Goal: Book appointment/travel/reservation

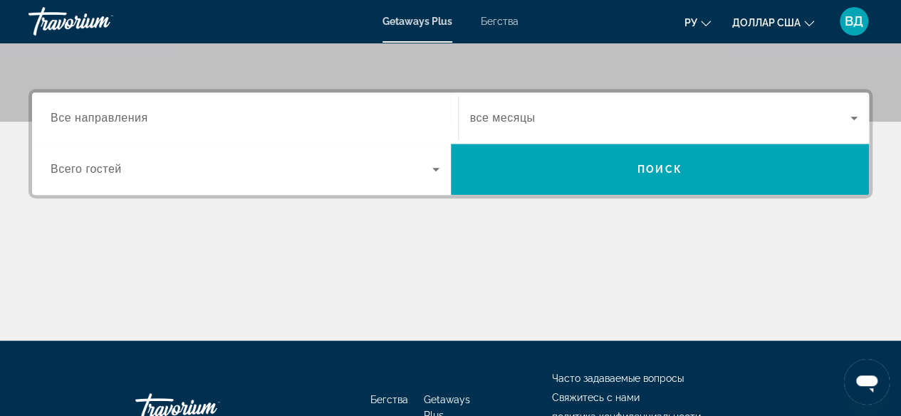
scroll to position [196, 0]
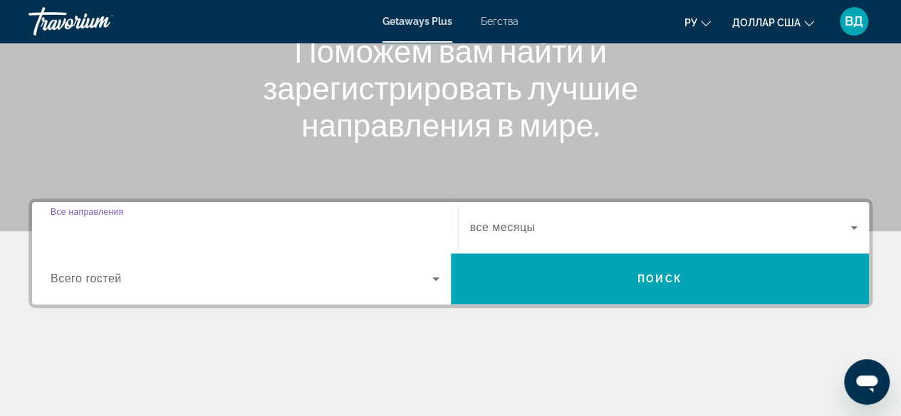
click at [148, 231] on input "Место назначения Все направления" at bounding box center [245, 228] width 389 height 17
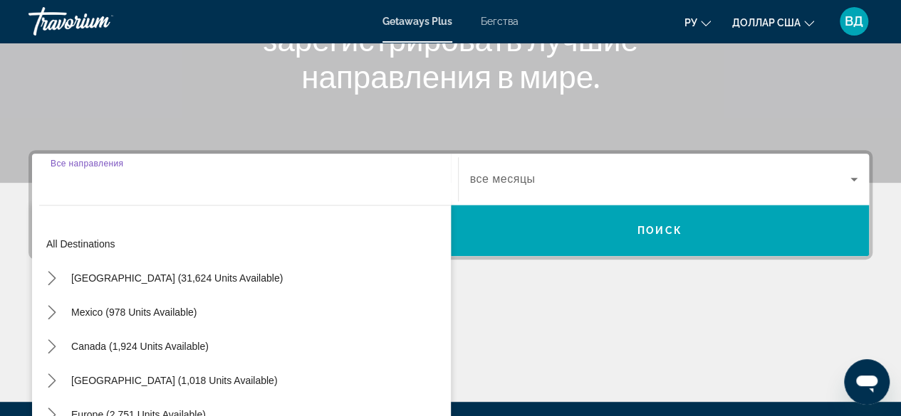
scroll to position [347, 0]
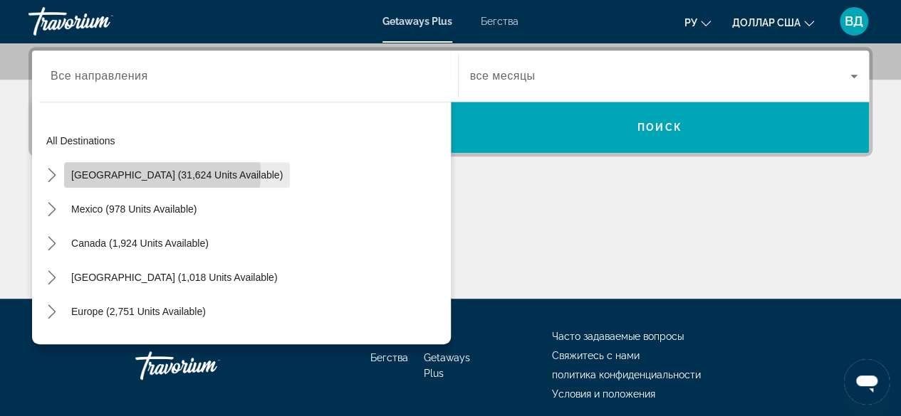
click at [162, 173] on span "[GEOGRAPHIC_DATA] (31,624 units available)" at bounding box center [176, 174] width 211 height 11
type input "**********"
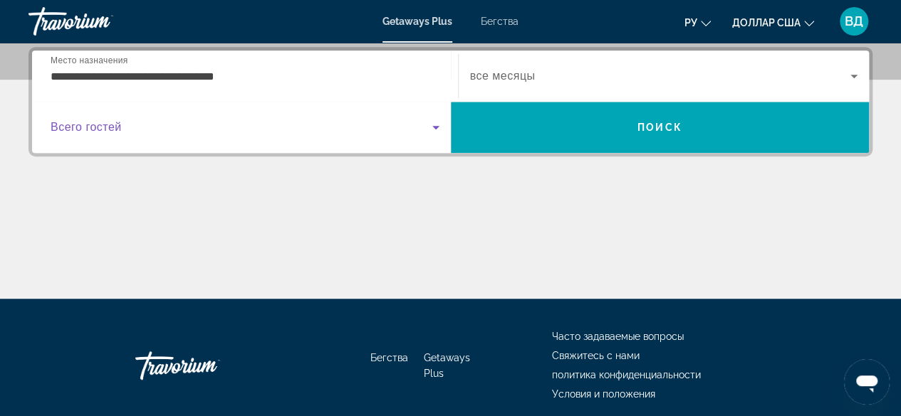
click at [437, 127] on icon "Виджет поиска" at bounding box center [435, 127] width 17 height 17
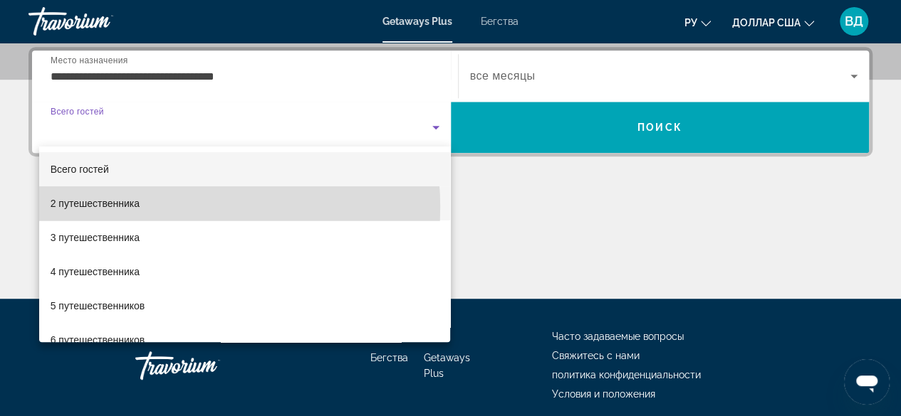
click at [164, 207] on mat-option "2 путешественника" at bounding box center [244, 204] width 411 height 34
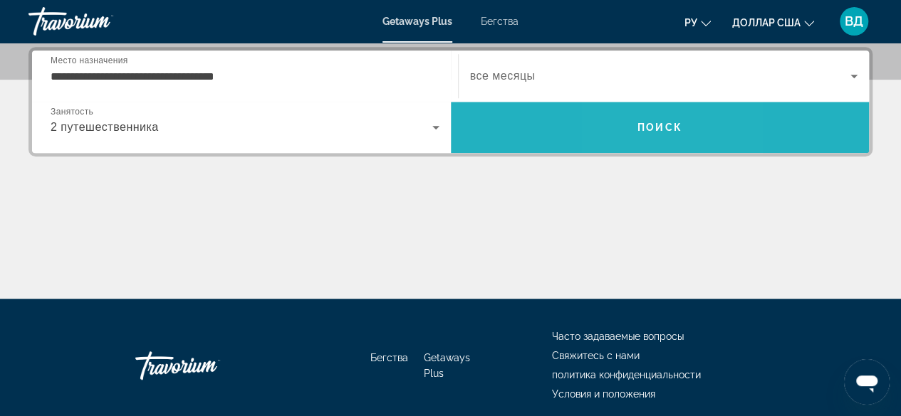
click at [635, 130] on span "Поиск" at bounding box center [660, 127] width 419 height 34
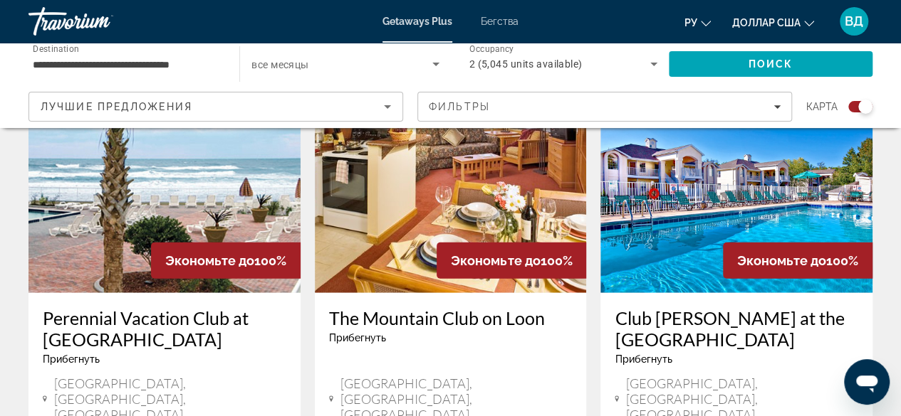
scroll to position [1655, 0]
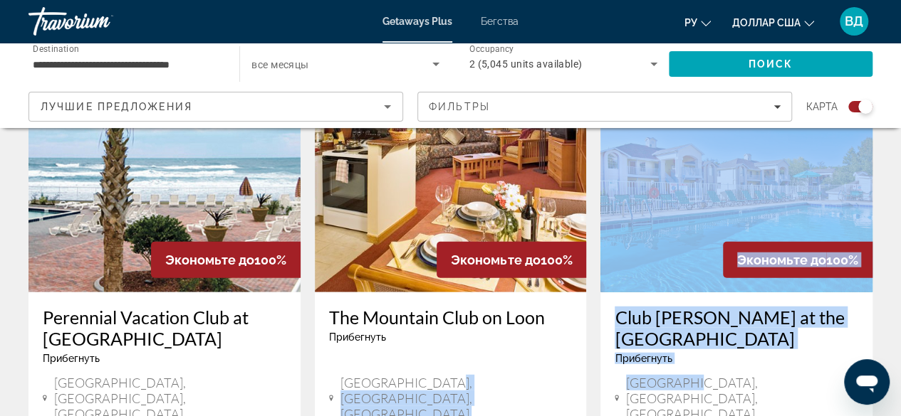
drag, startPoint x: 695, startPoint y: 327, endPoint x: 568, endPoint y: 339, distance: 127.3
click at [568, 339] on div "Экономьте до 100% [GEOGRAPHIC_DATA] [PERSON_NAME] [GEOGRAPHIC_DATA] - 3 Nights …" at bounding box center [450, 51] width 858 height 2174
click at [461, 332] on div "The Mountain Club on Loon Прибегнуть - Это курорт только для взрослых [GEOGRAPH…" at bounding box center [451, 366] width 272 height 147
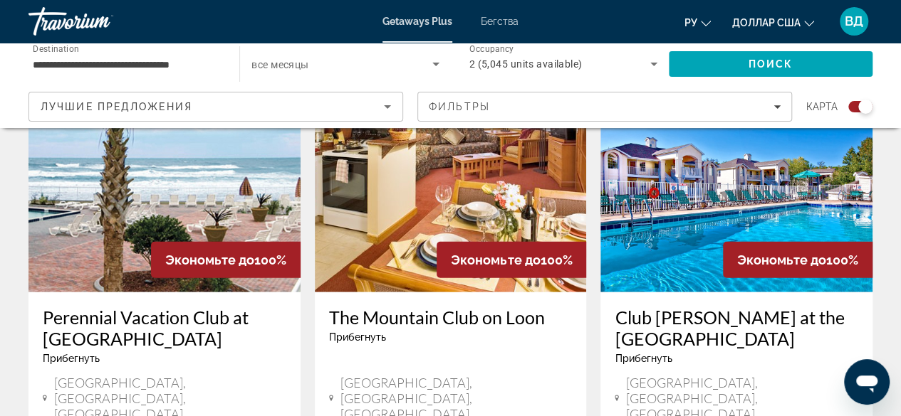
click at [255, 307] on div "Perennial Vacation Club at [GEOGRAPHIC_DATA] Прибегнуть - Это курорт только для…" at bounding box center [164, 341] width 243 height 68
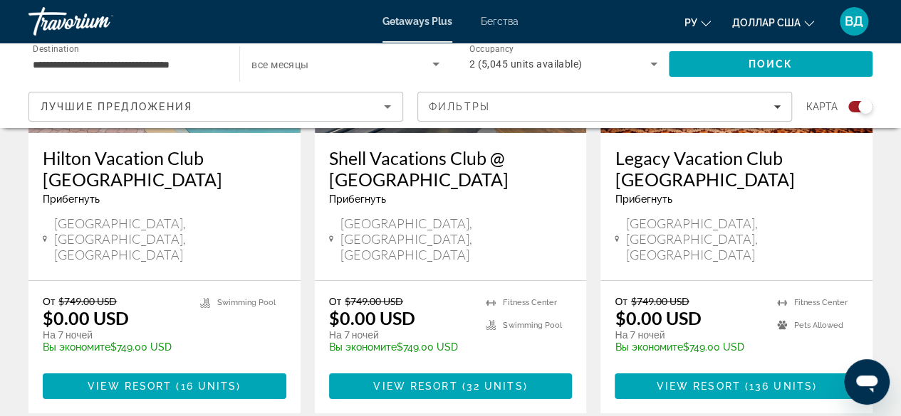
scroll to position [2378, 0]
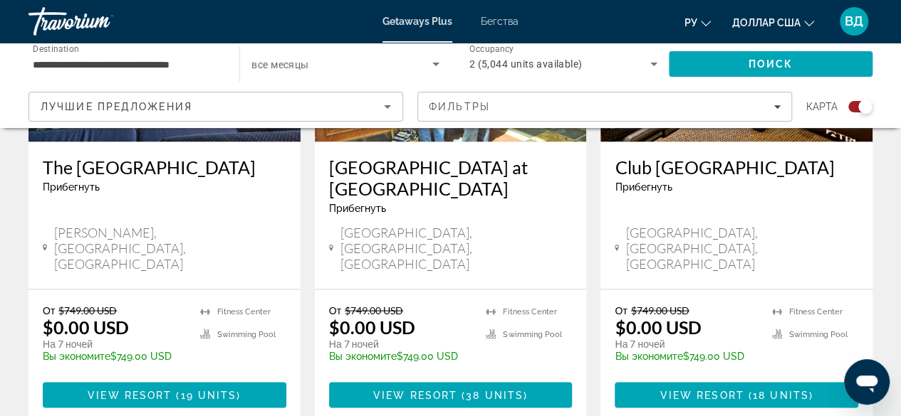
scroll to position [1274, 0]
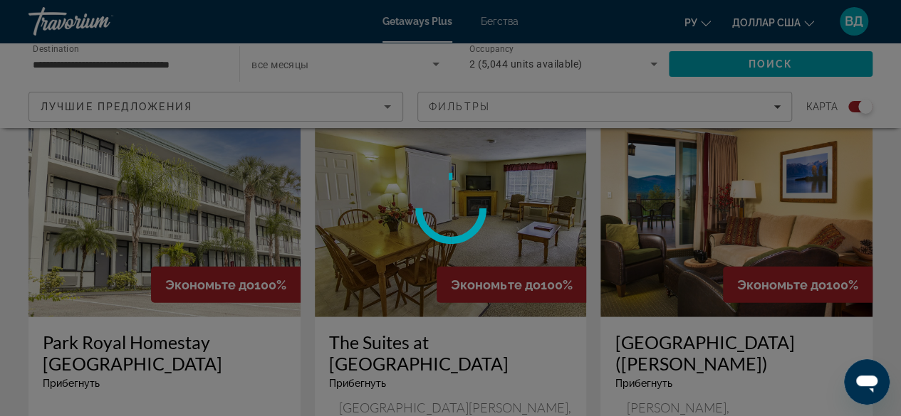
scroll to position [1630, 0]
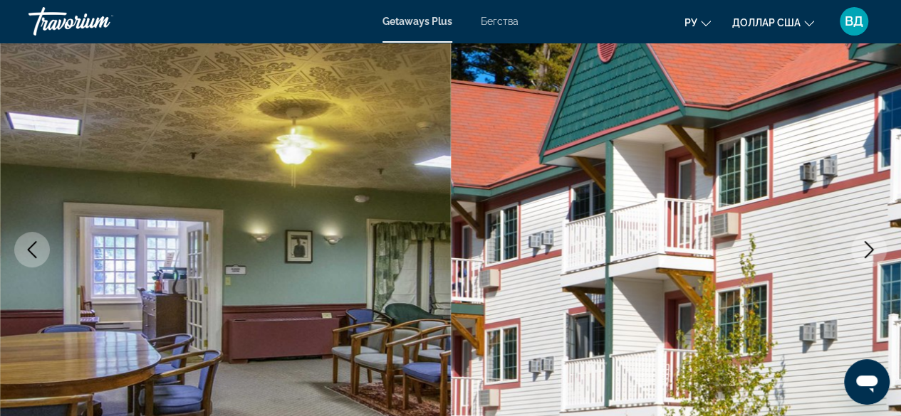
scroll to position [132, 0]
click at [866, 256] on icon "Next image" at bounding box center [868, 249] width 9 height 17
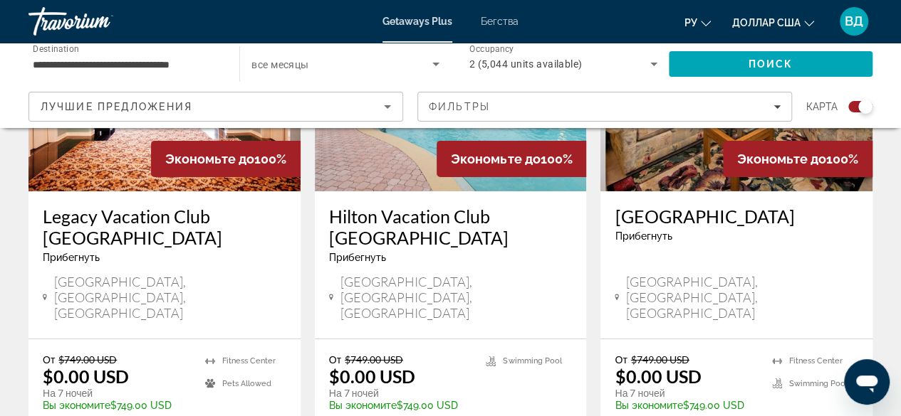
scroll to position [2303, 0]
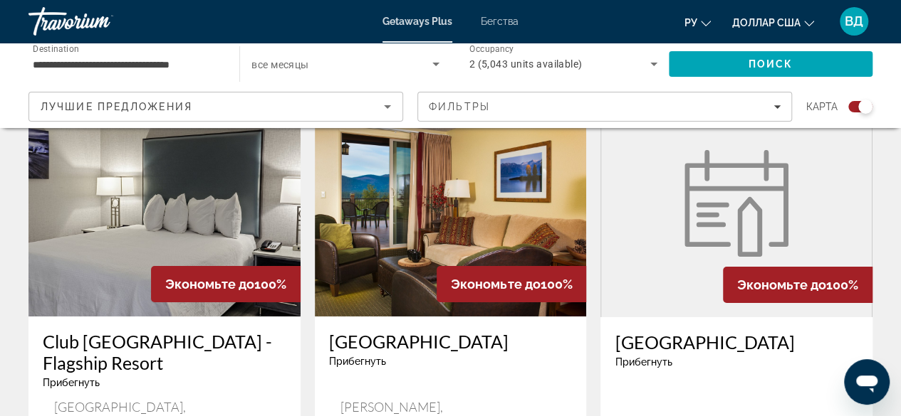
scroll to position [2281, 0]
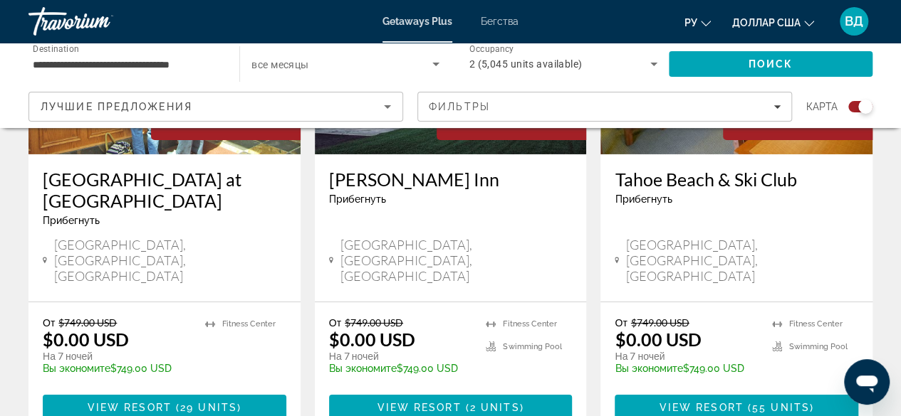
scroll to position [2346, 0]
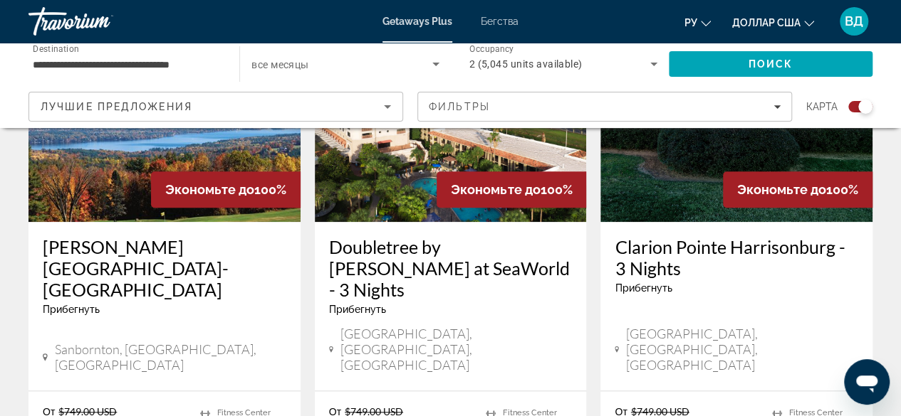
scroll to position [626, 0]
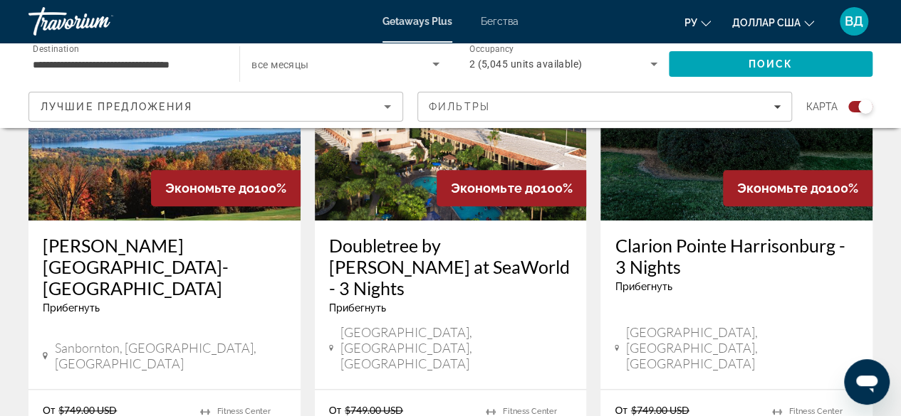
click at [383, 332] on div "Doubletree by [PERSON_NAME] at SeaWorld - 3 Nights Прибегнуть - Это курорт толь…" at bounding box center [451, 305] width 272 height 169
drag, startPoint x: 383, startPoint y: 332, endPoint x: 644, endPoint y: 184, distance: 300.0
click at [644, 184] on img "Основное содержание" at bounding box center [736, 107] width 272 height 228
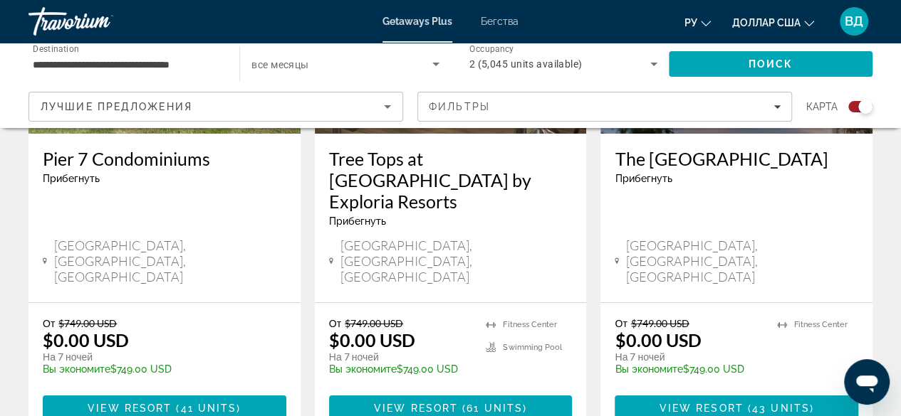
scroll to position [2388, 0]
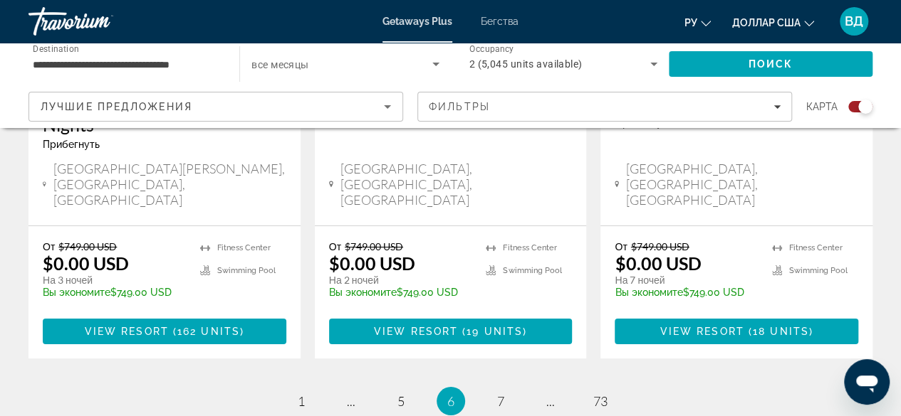
scroll to position [2365, 0]
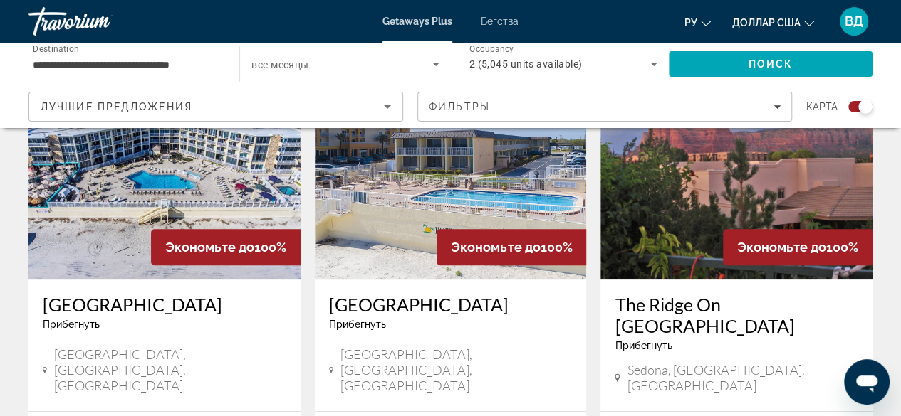
scroll to position [568, 0]
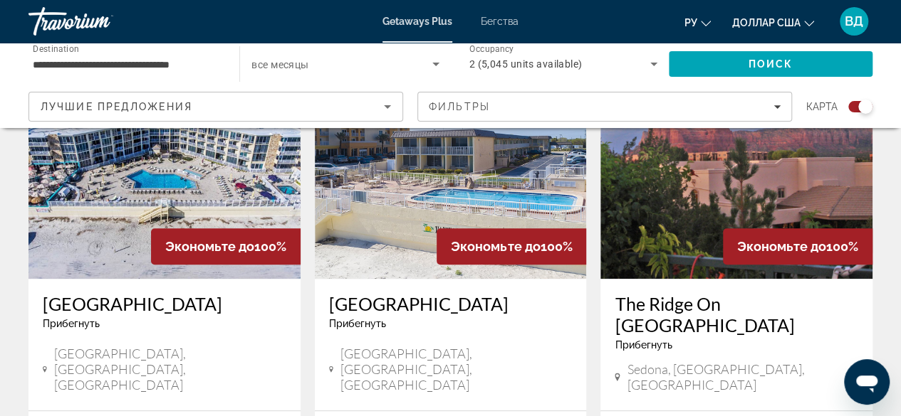
click at [137, 229] on img "Основное содержание" at bounding box center [164, 165] width 272 height 228
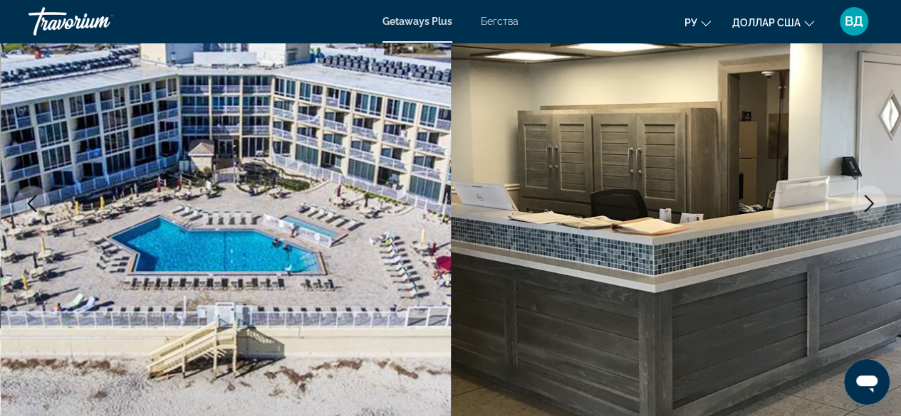
scroll to position [135, 0]
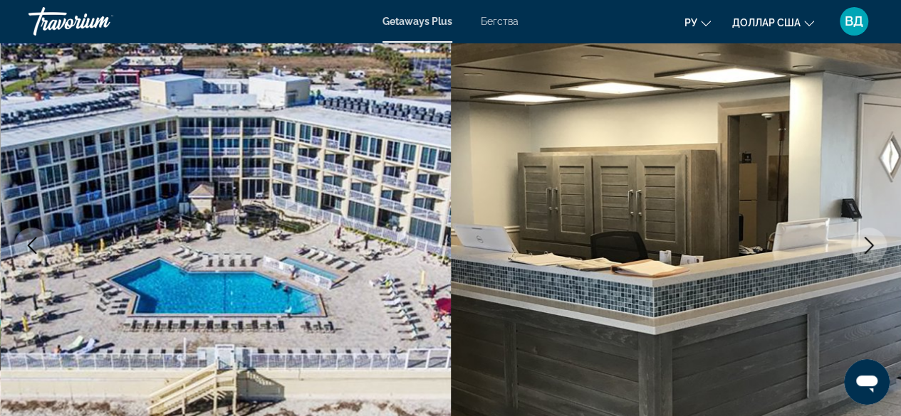
click at [611, 143] on img "Основное содержание" at bounding box center [676, 245] width 451 height 676
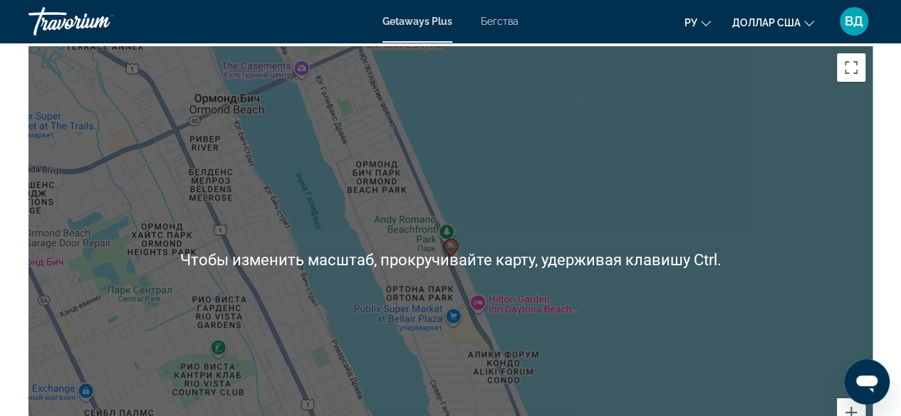
scroll to position [2503, 0]
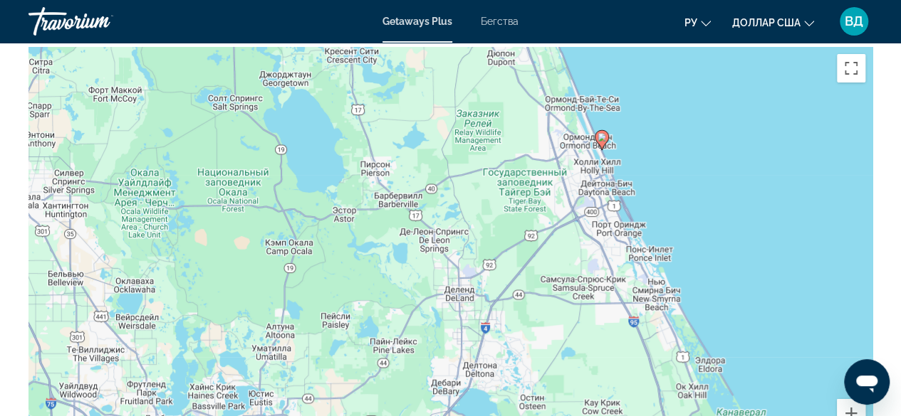
click at [611, 143] on div "Чтобы активировать перетаскивание с помощью клавиатуры, нажмите Alt + Ввод. Пос…" at bounding box center [450, 260] width 844 height 427
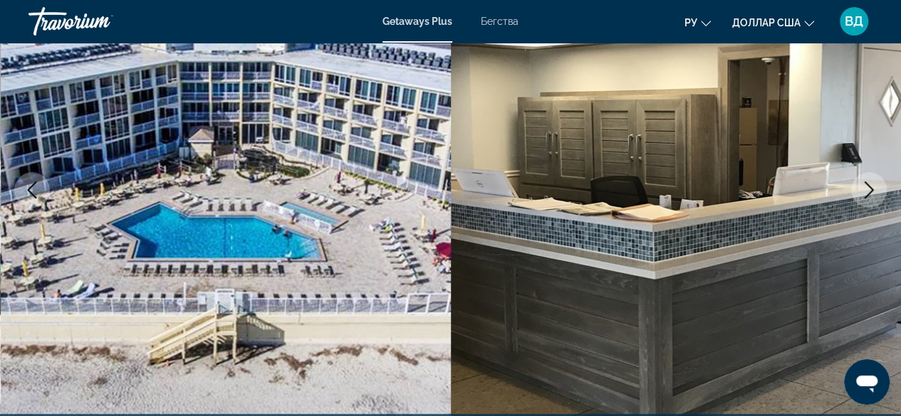
scroll to position [194, 0]
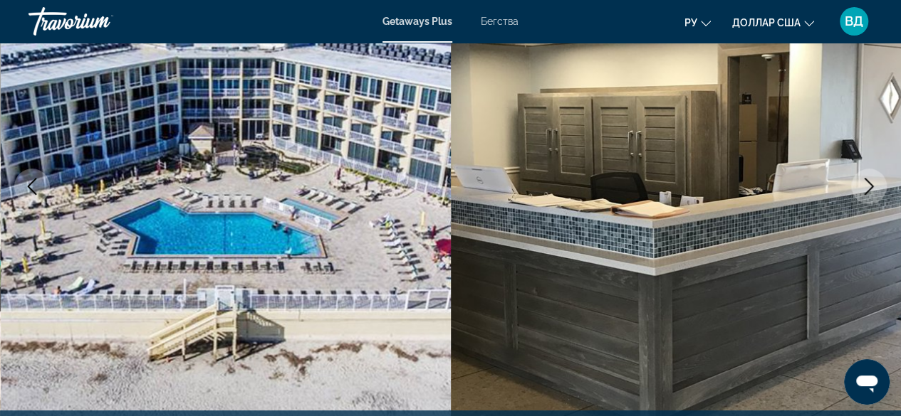
click at [868, 182] on icon "Next image" at bounding box center [868, 186] width 9 height 17
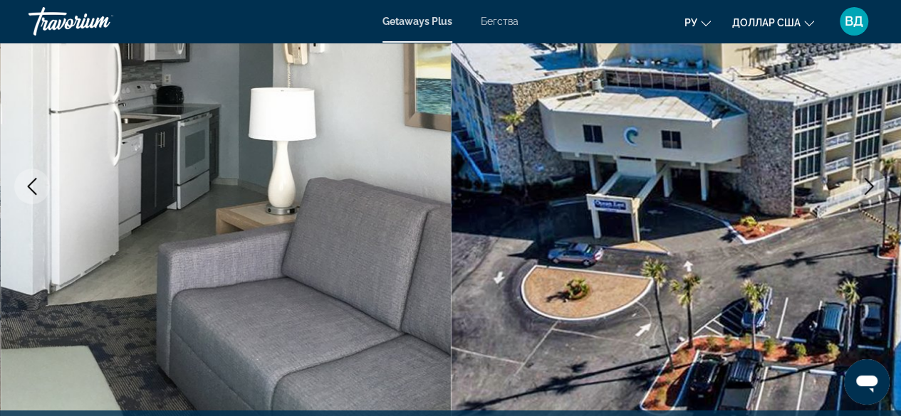
click at [868, 182] on icon "Next image" at bounding box center [868, 186] width 9 height 17
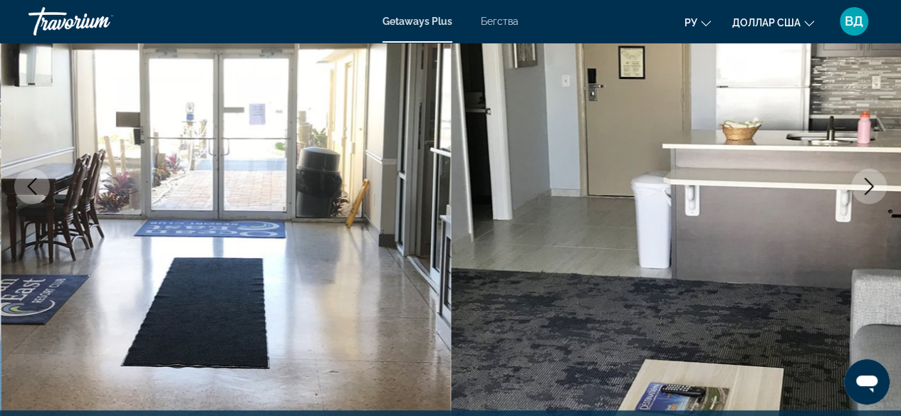
click at [868, 182] on icon "Next image" at bounding box center [868, 186] width 9 height 17
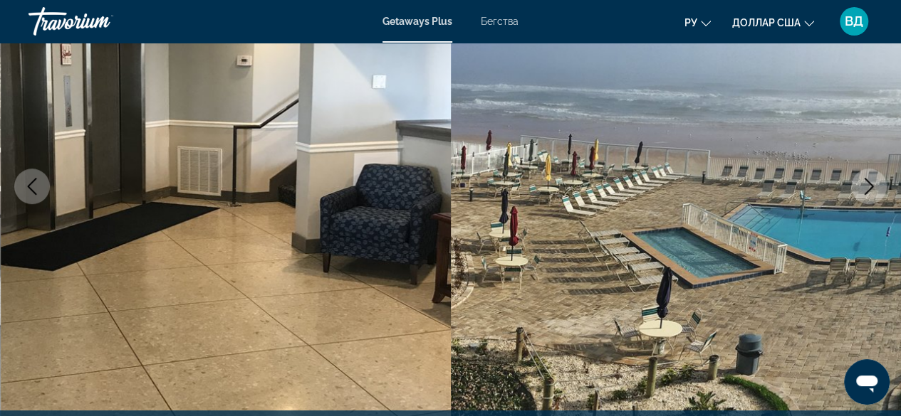
click at [868, 182] on icon "Next image" at bounding box center [868, 186] width 9 height 17
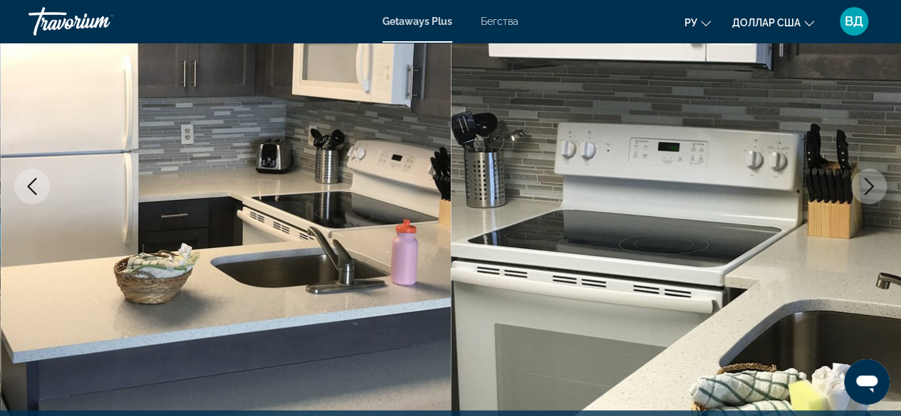
click at [868, 182] on icon "Next image" at bounding box center [868, 186] width 9 height 17
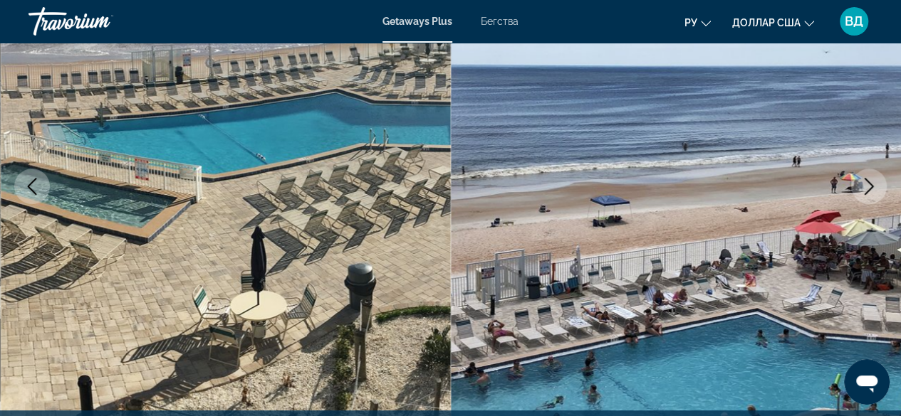
click at [868, 182] on icon "Next image" at bounding box center [868, 186] width 9 height 17
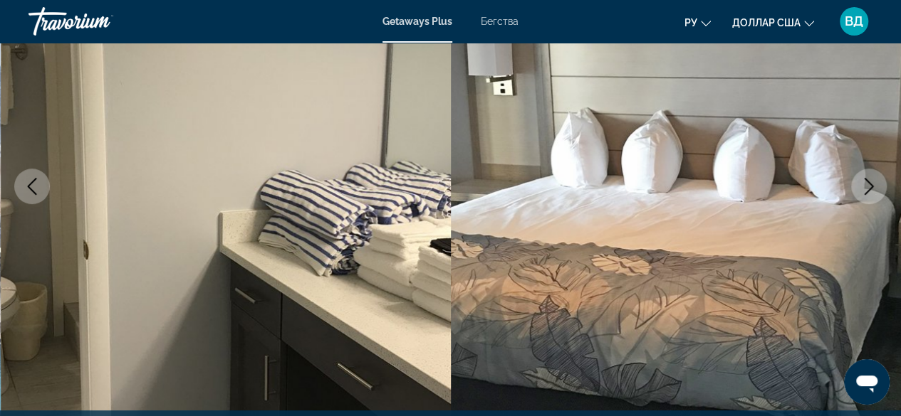
click at [868, 182] on icon "Next image" at bounding box center [868, 186] width 9 height 17
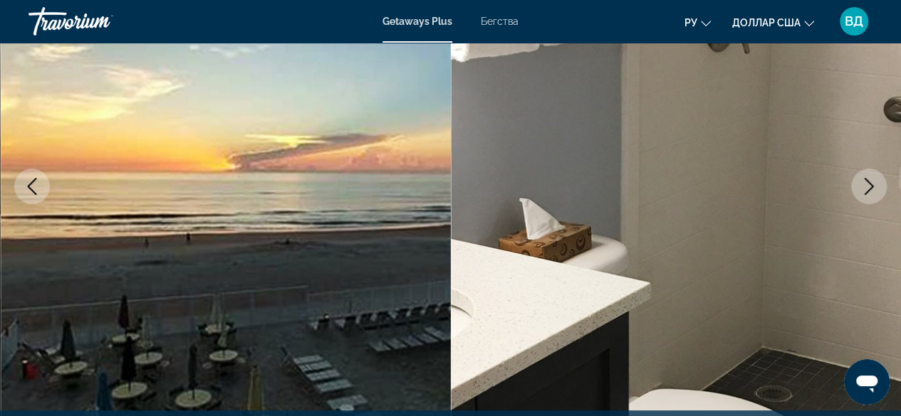
click at [868, 182] on icon "Next image" at bounding box center [868, 186] width 9 height 17
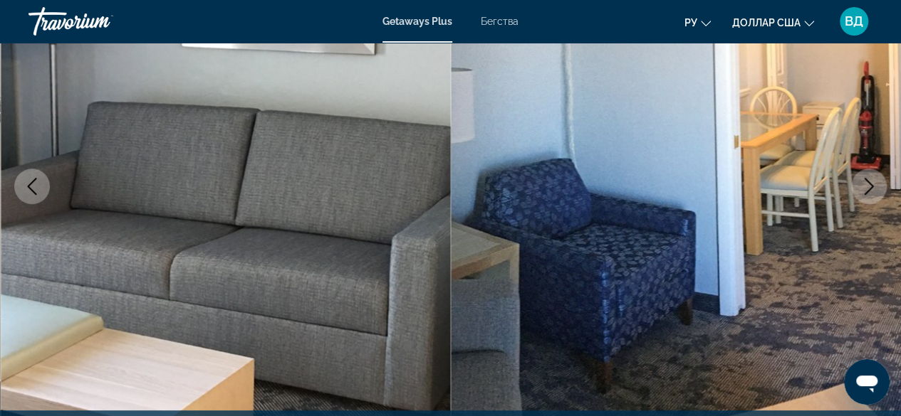
click at [868, 182] on icon "Next image" at bounding box center [868, 186] width 9 height 17
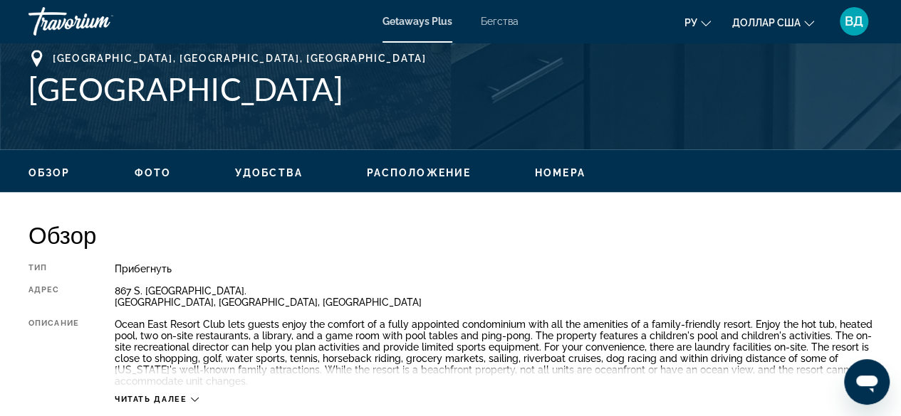
scroll to position [570, 0]
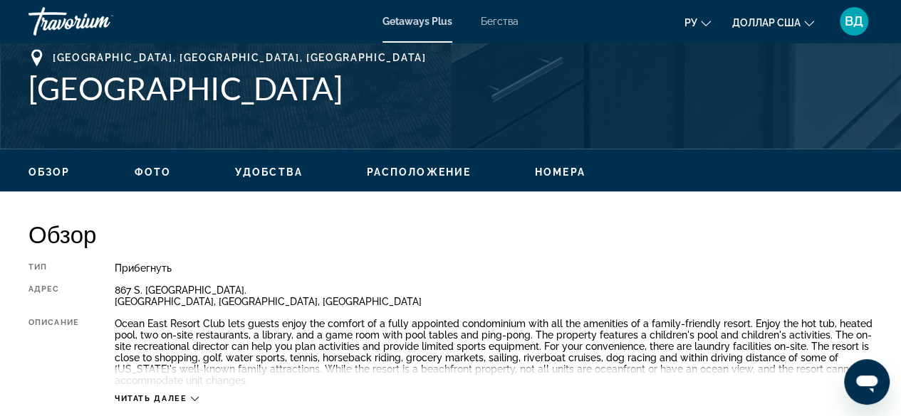
click at [390, 169] on span "Расположение" at bounding box center [419, 172] width 104 height 11
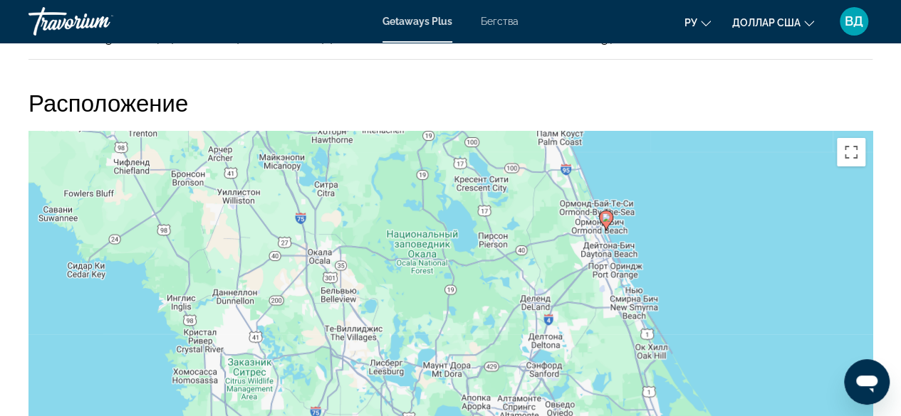
scroll to position [2421, 0]
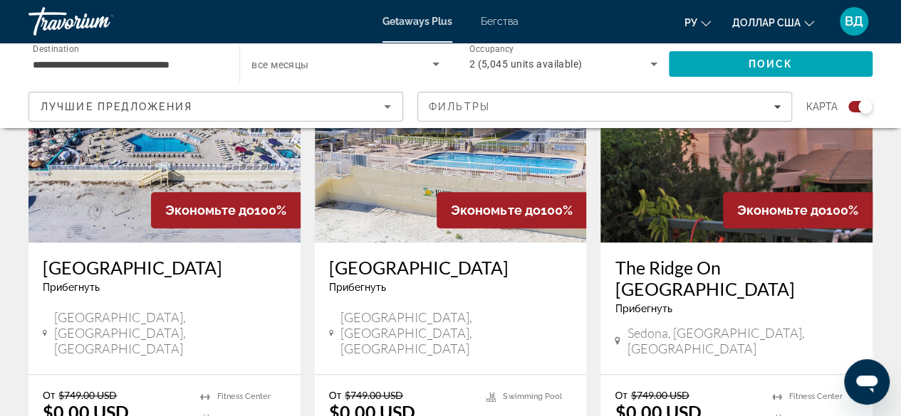
scroll to position [607, 0]
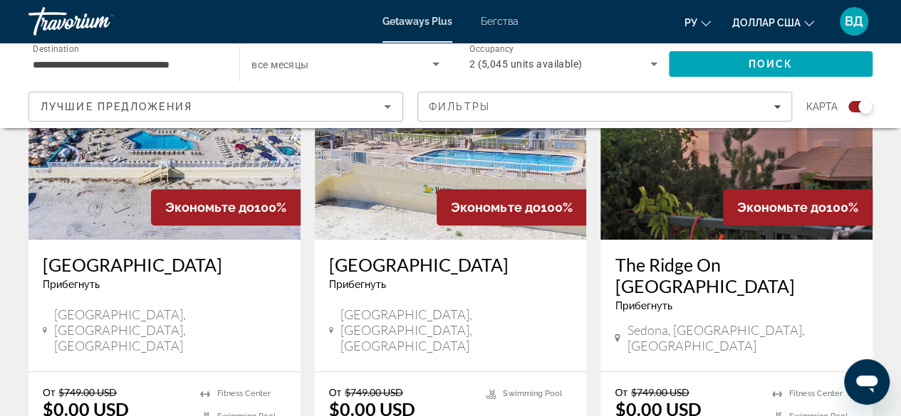
click at [103, 271] on h3 "[GEOGRAPHIC_DATA]" at bounding box center [164, 264] width 243 height 21
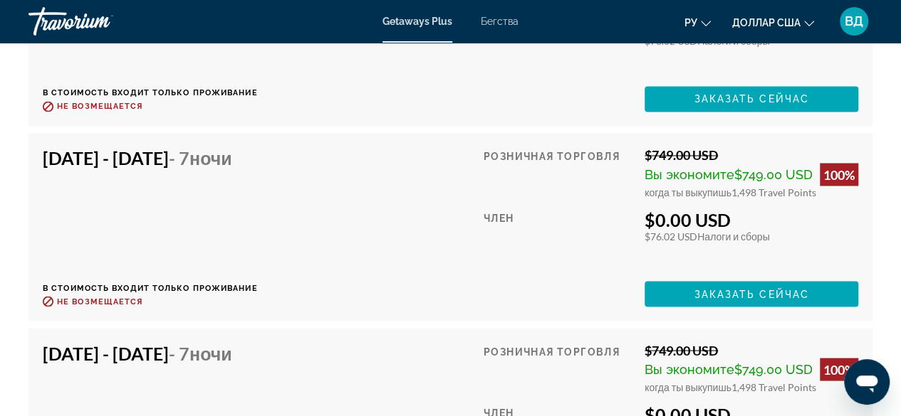
scroll to position [3873, 0]
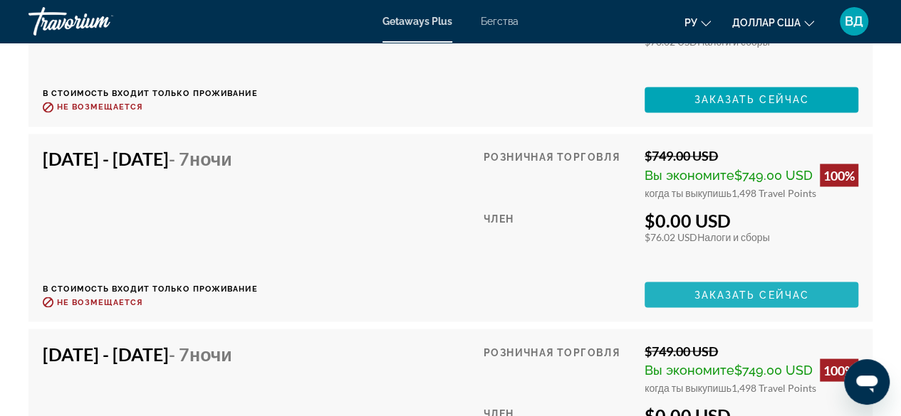
click at [738, 295] on span "Заказать сейчас" at bounding box center [750, 294] width 115 height 11
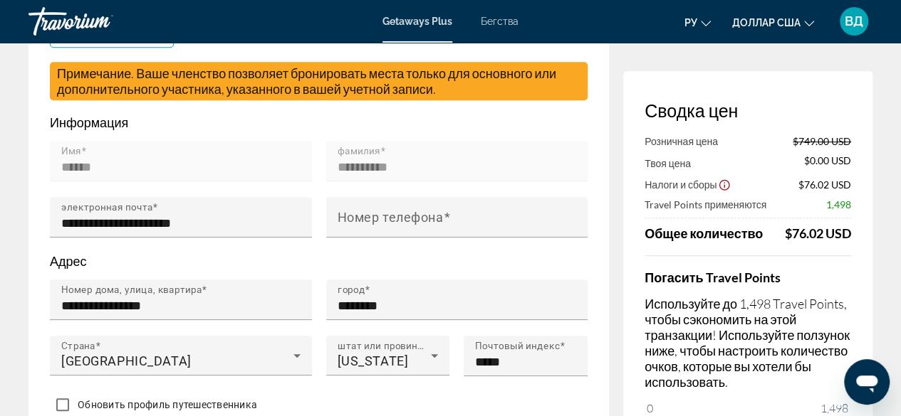
scroll to position [571, 0]
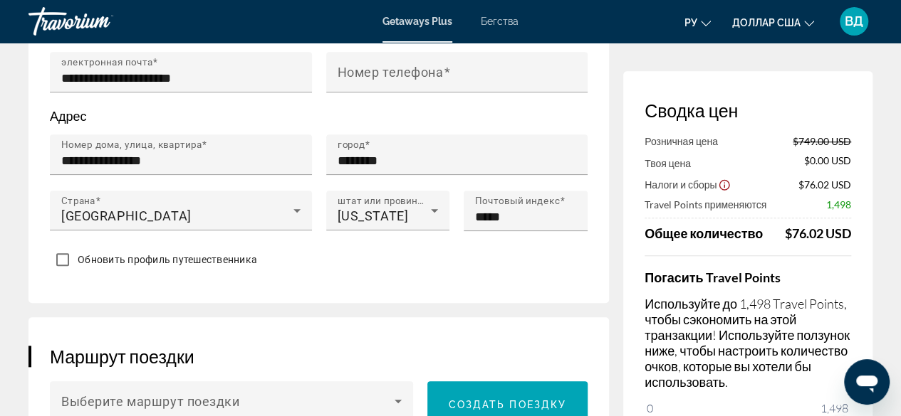
click at [838, 291] on div "Погасить Travel Points Используйте до 1,498 Travel Points, чтобы сэкономить на …" at bounding box center [747, 348] width 206 height 184
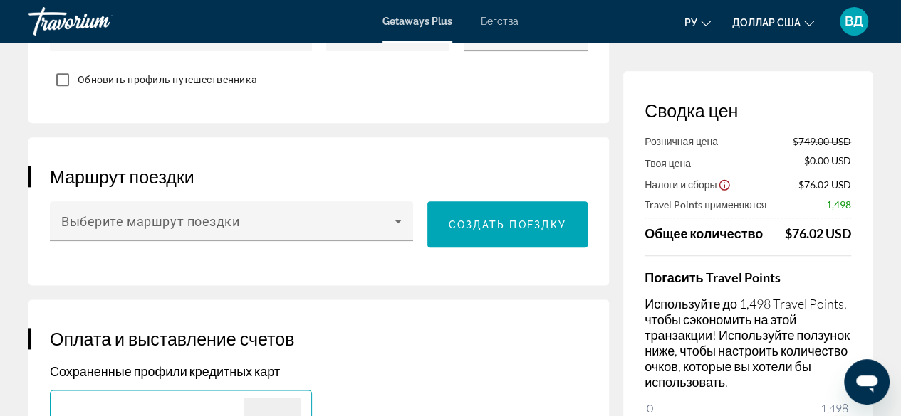
scroll to position [744, 0]
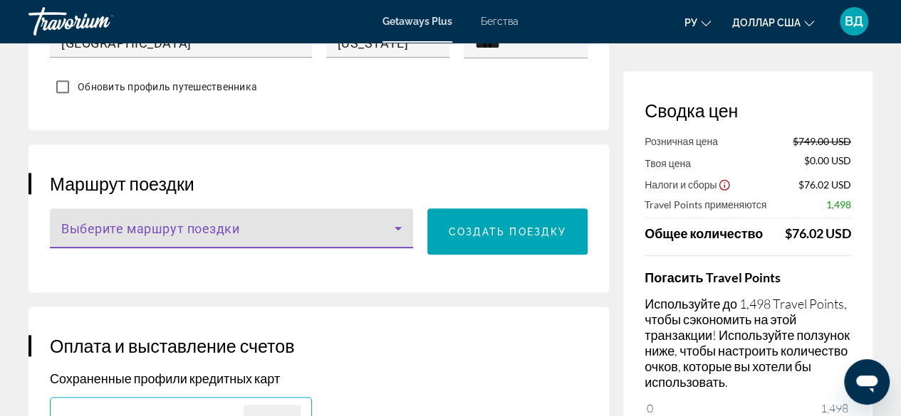
click at [399, 224] on icon "Основное содержание" at bounding box center [397, 228] width 17 height 17
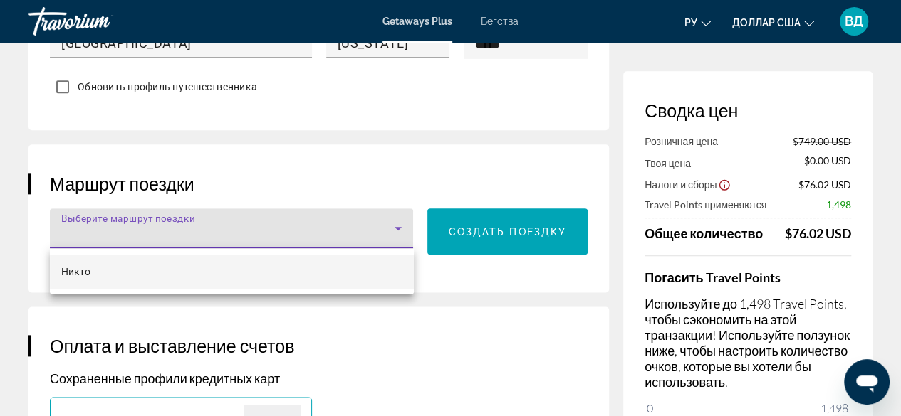
click at [487, 277] on div at bounding box center [450, 208] width 901 height 416
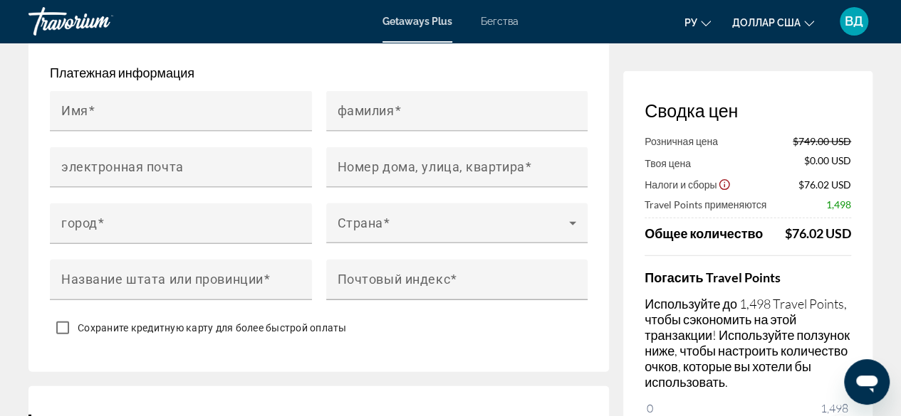
scroll to position [1473, 0]
click at [853, 271] on div "Сводка цен Розничная цена $749.00 USD Твоя цена $0.00 USD Налоги и сборы $76.02…" at bounding box center [747, 269] width 249 height 397
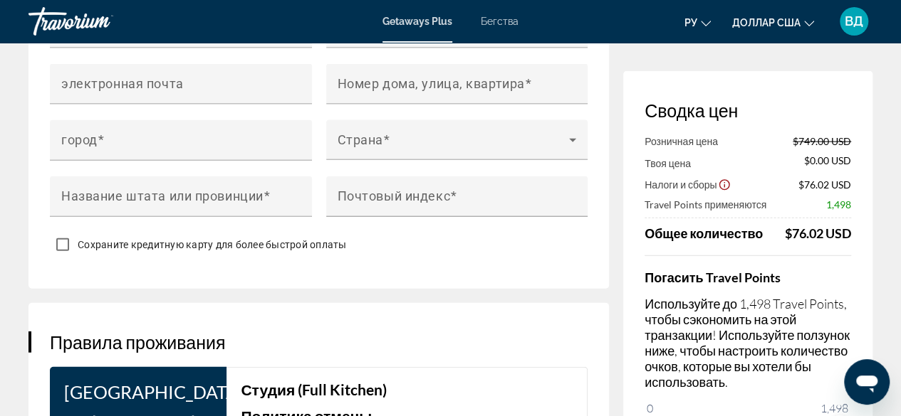
scroll to position [1555, 0]
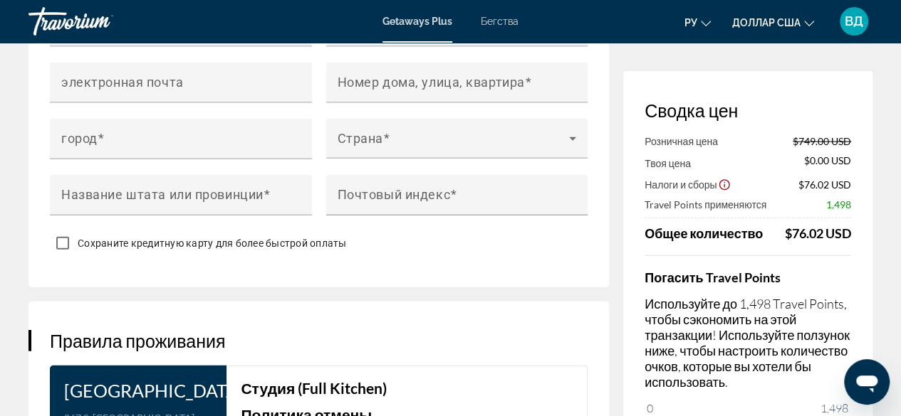
click at [761, 122] on app-price-summary "Сводка цен Розничная цена $749.00 USD Твоя цена $0.00 USD Налоги и сборы $76.02…" at bounding box center [747, 270] width 206 height 340
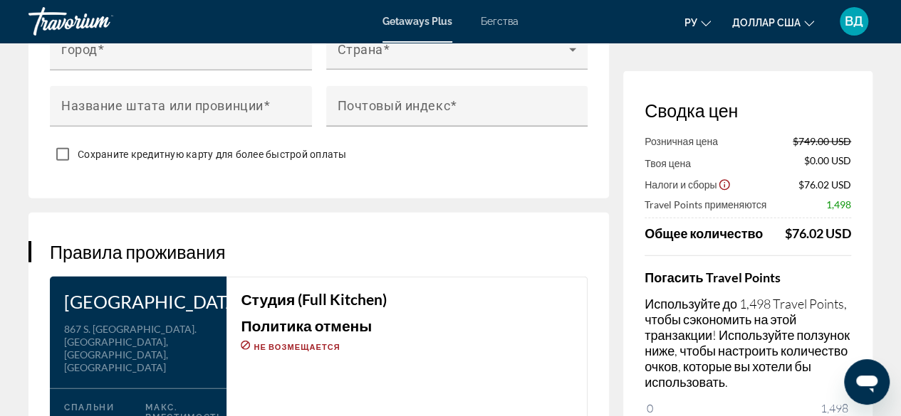
scroll to position [1657, 0]
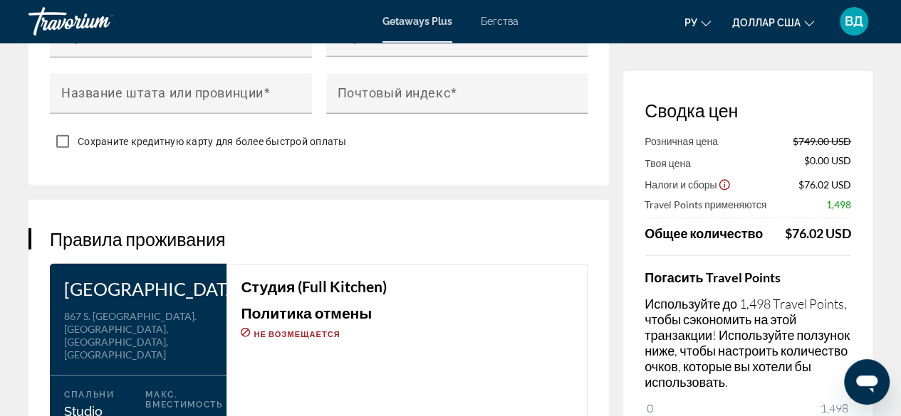
click at [746, 398] on div "Погасить Travel Points Используйте до 1,498 Travel Points, чтобы сэкономить на …" at bounding box center [747, 348] width 206 height 184
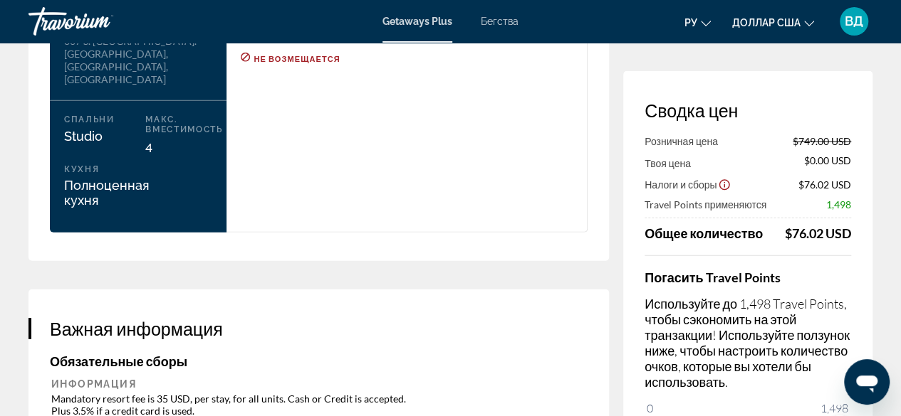
scroll to position [1934, 0]
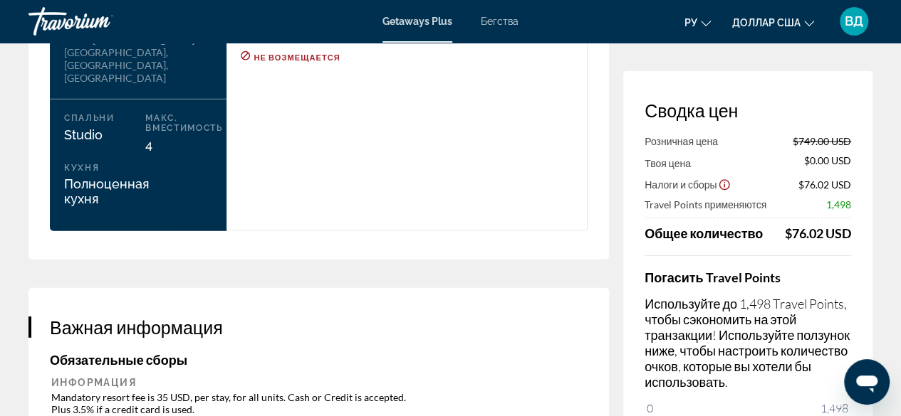
click at [712, 344] on p "Используйте до 1,498 Travel Points, чтобы сэкономить на этой транзакции! Исполь…" at bounding box center [747, 343] width 206 height 94
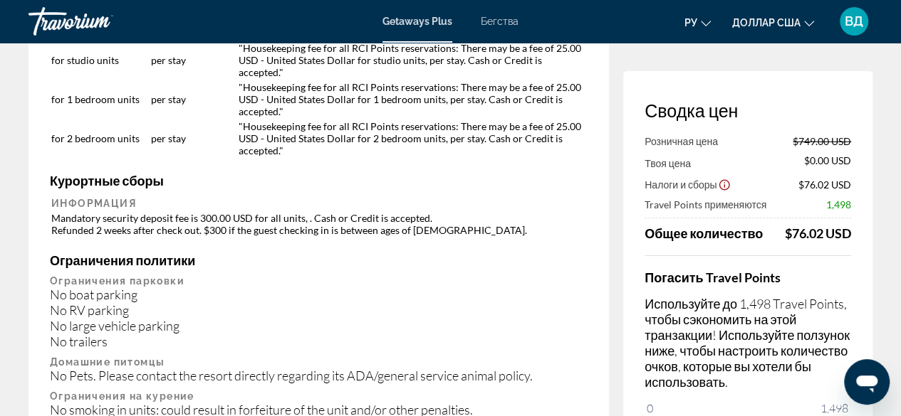
scroll to position [2408, 0]
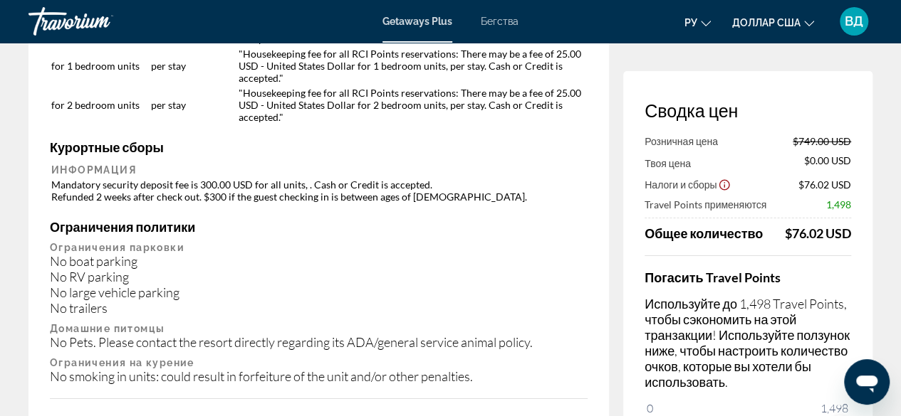
click at [830, 271] on h4 "Погасить Travel Points" at bounding box center [747, 278] width 206 height 16
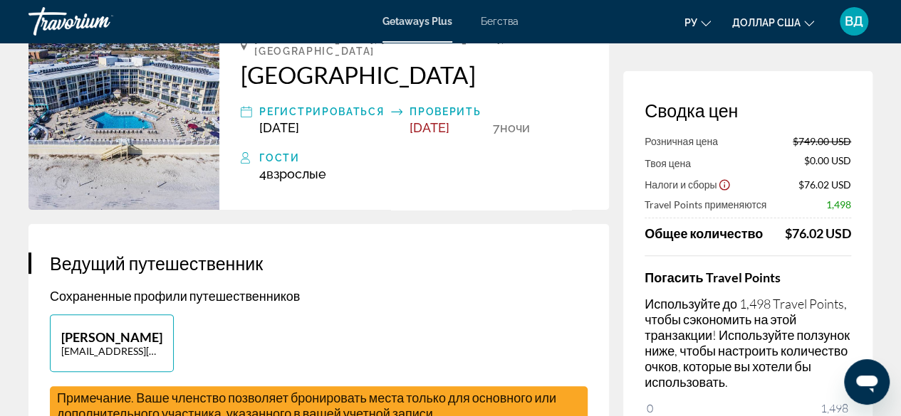
scroll to position [0, 0]
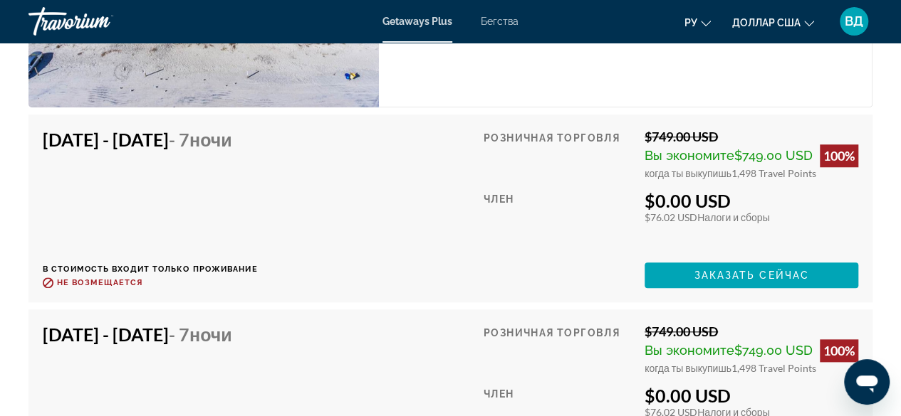
scroll to position [3309, 0]
